Goal: Information Seeking & Learning: Learn about a topic

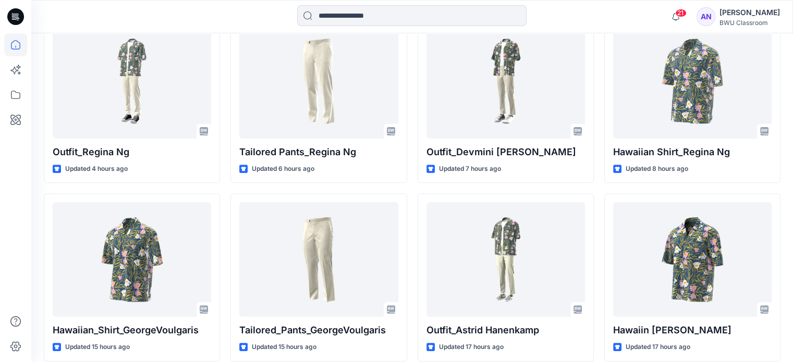
scroll to position [313, 0]
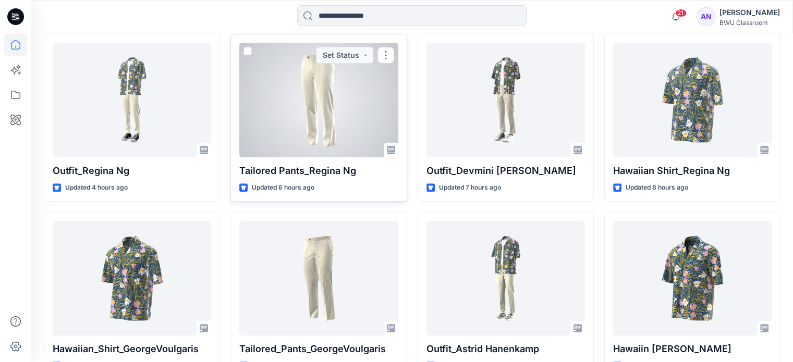
click at [334, 70] on div at bounding box center [318, 100] width 158 height 115
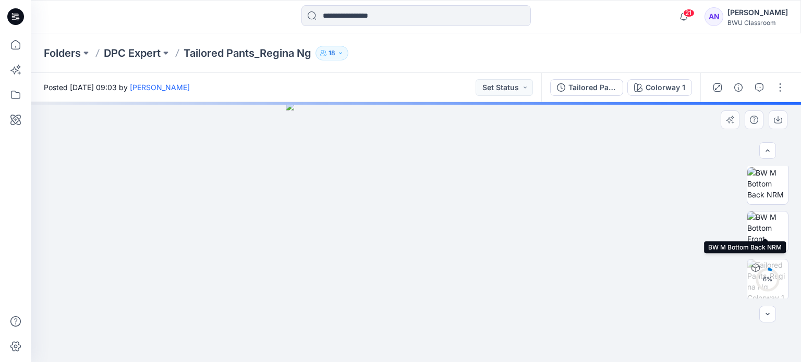
scroll to position [149, 0]
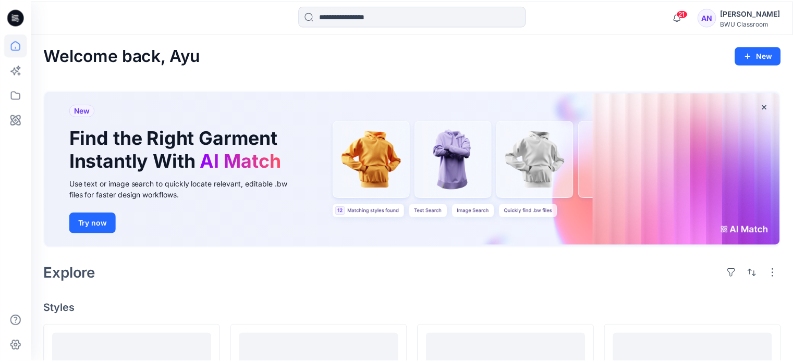
scroll to position [313, 0]
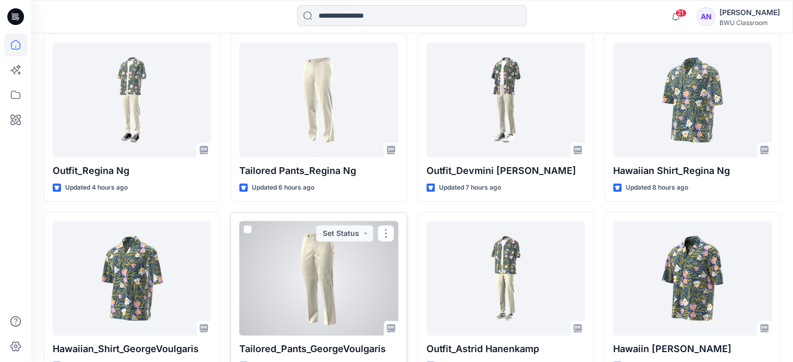
click at [356, 227] on div at bounding box center [318, 278] width 158 height 115
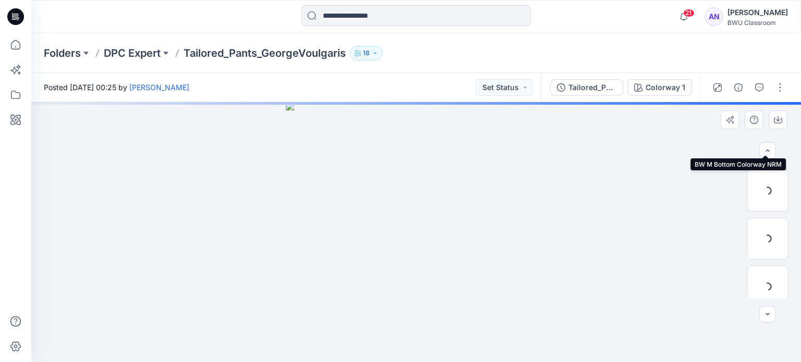
scroll to position [149, 0]
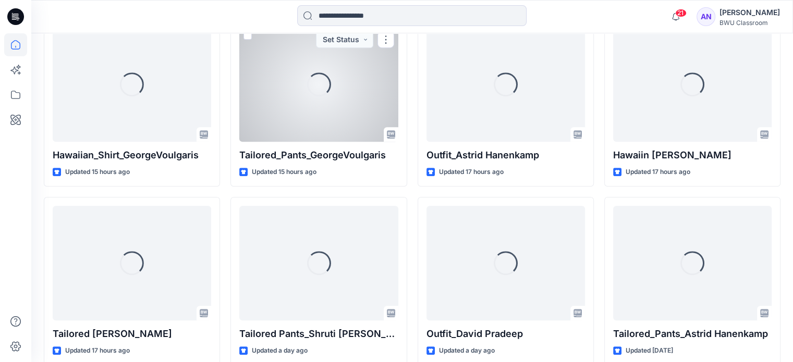
scroll to position [537, 0]
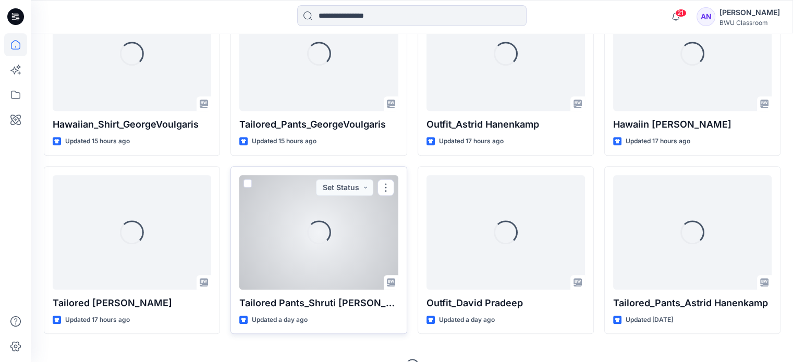
click at [370, 186] on div "Loading..." at bounding box center [318, 232] width 158 height 115
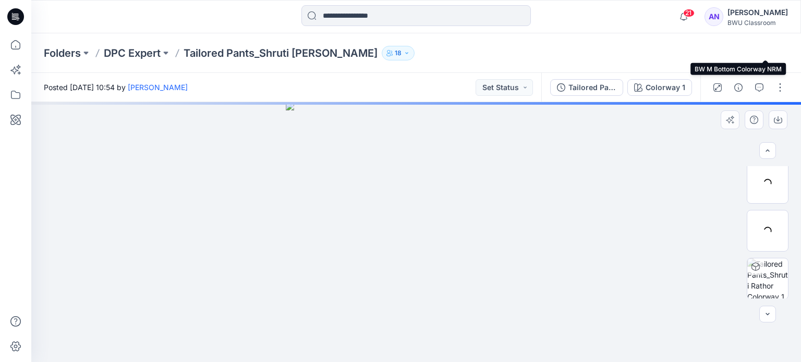
scroll to position [149, 0]
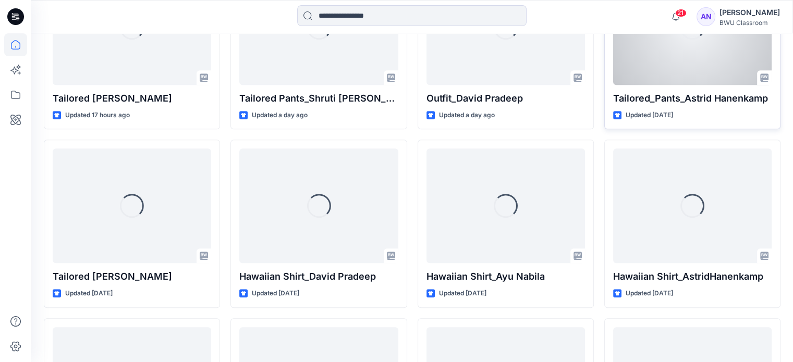
scroll to position [746, 0]
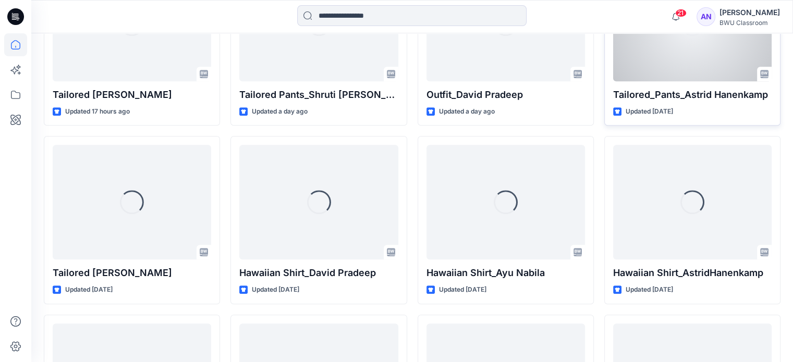
click at [677, 88] on p "Tailored_Pants_Astrid Hanenkamp" at bounding box center [692, 95] width 158 height 15
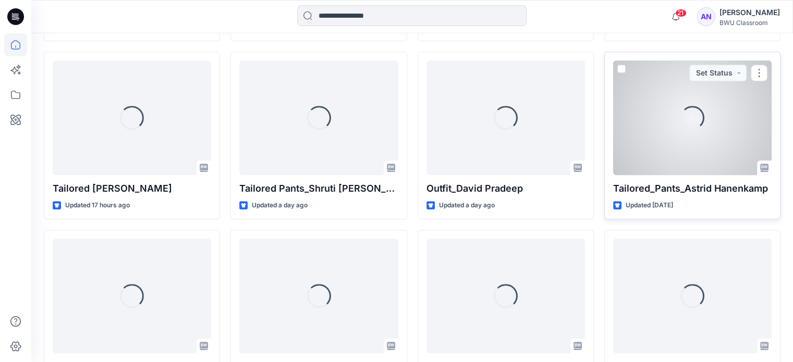
scroll to position [642, 0]
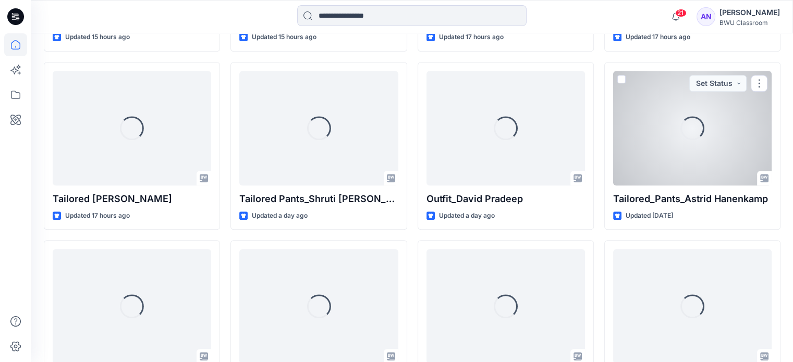
click at [658, 95] on div "Loading..." at bounding box center [692, 128] width 158 height 115
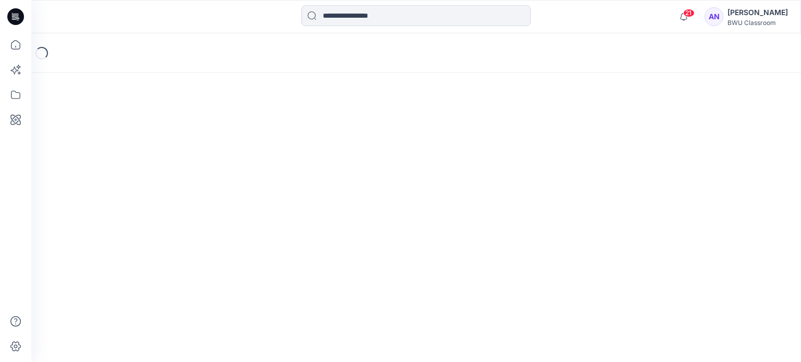
click at [657, 96] on div "Loading..." at bounding box center [415, 197] width 769 height 329
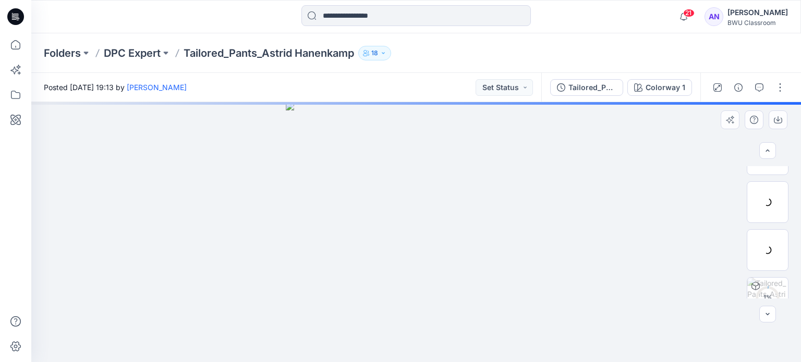
scroll to position [149, 0]
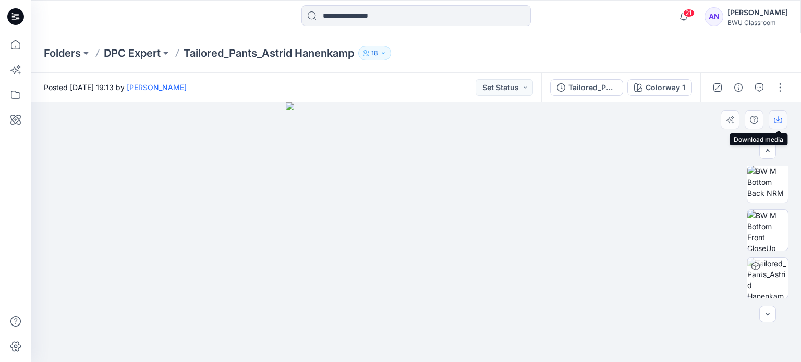
click at [782, 119] on button "button" at bounding box center [777, 119] width 19 height 19
